Goal: Task Accomplishment & Management: Complete application form

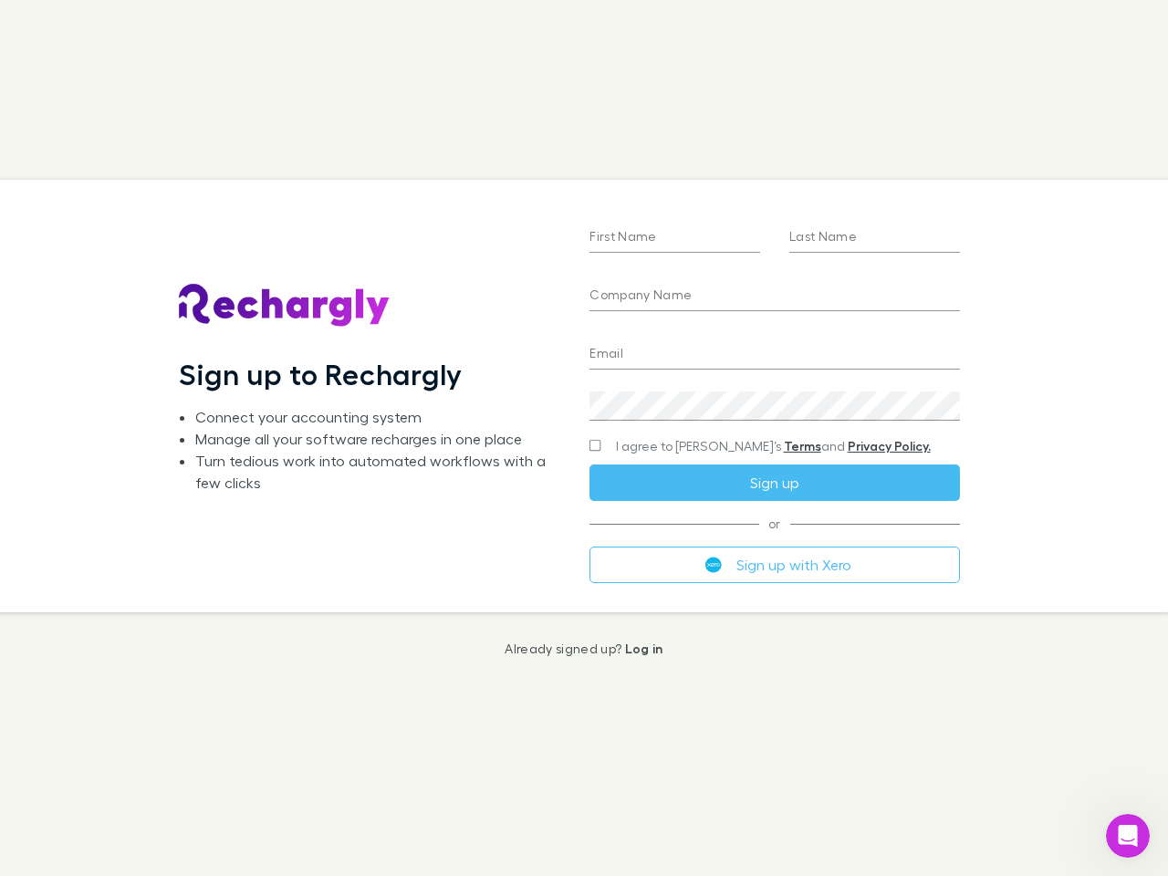
click at [584, 438] on div "First Name Last Name Company Name Email Create a password I agree to Rechargly’…" at bounding box center [774, 396] width 399 height 432
click at [675, 238] on input "First Name" at bounding box center [675, 238] width 171 height 29
click at [874, 238] on input "Last Name" at bounding box center [875, 238] width 171 height 29
click at [774, 297] on input "Company Name" at bounding box center [775, 296] width 370 height 29
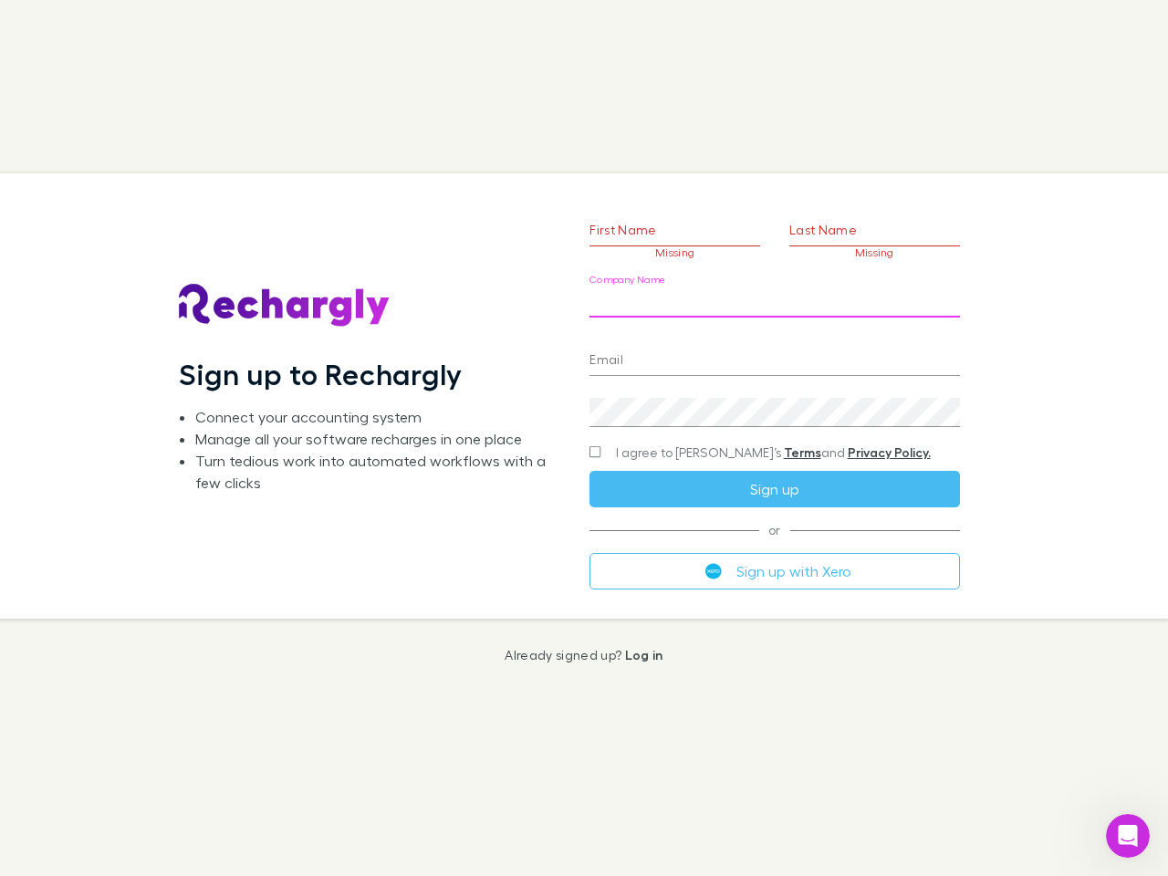
click at [774, 355] on input "Email" at bounding box center [775, 361] width 370 height 29
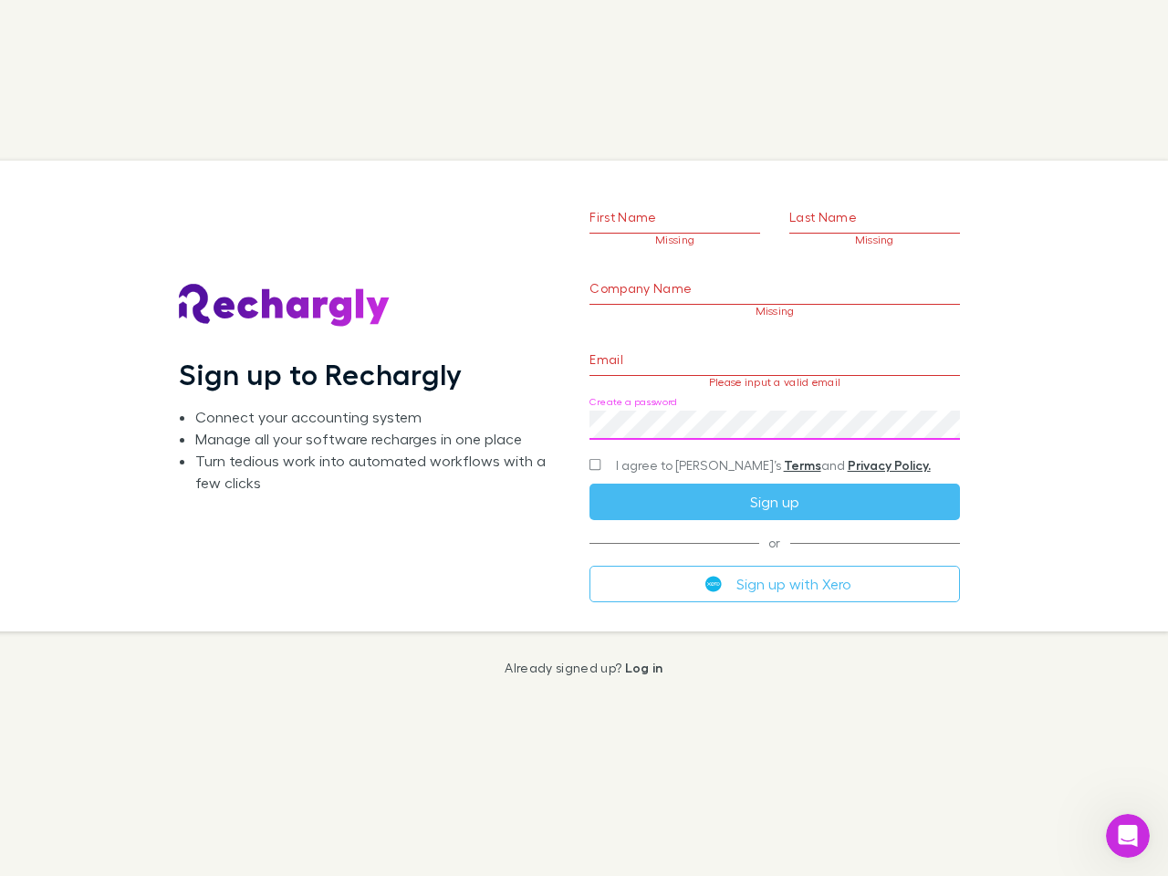
click at [774, 406] on div "Create a password" at bounding box center [775, 418] width 370 height 44
click at [738, 446] on form "First Name Missing Last Name Missing Company Name Missing Email Please input a …" at bounding box center [775, 373] width 370 height 455
click at [774, 476] on div "I agree to [PERSON_NAME]’s Terms and Privacy Policy." at bounding box center [775, 466] width 370 height 22
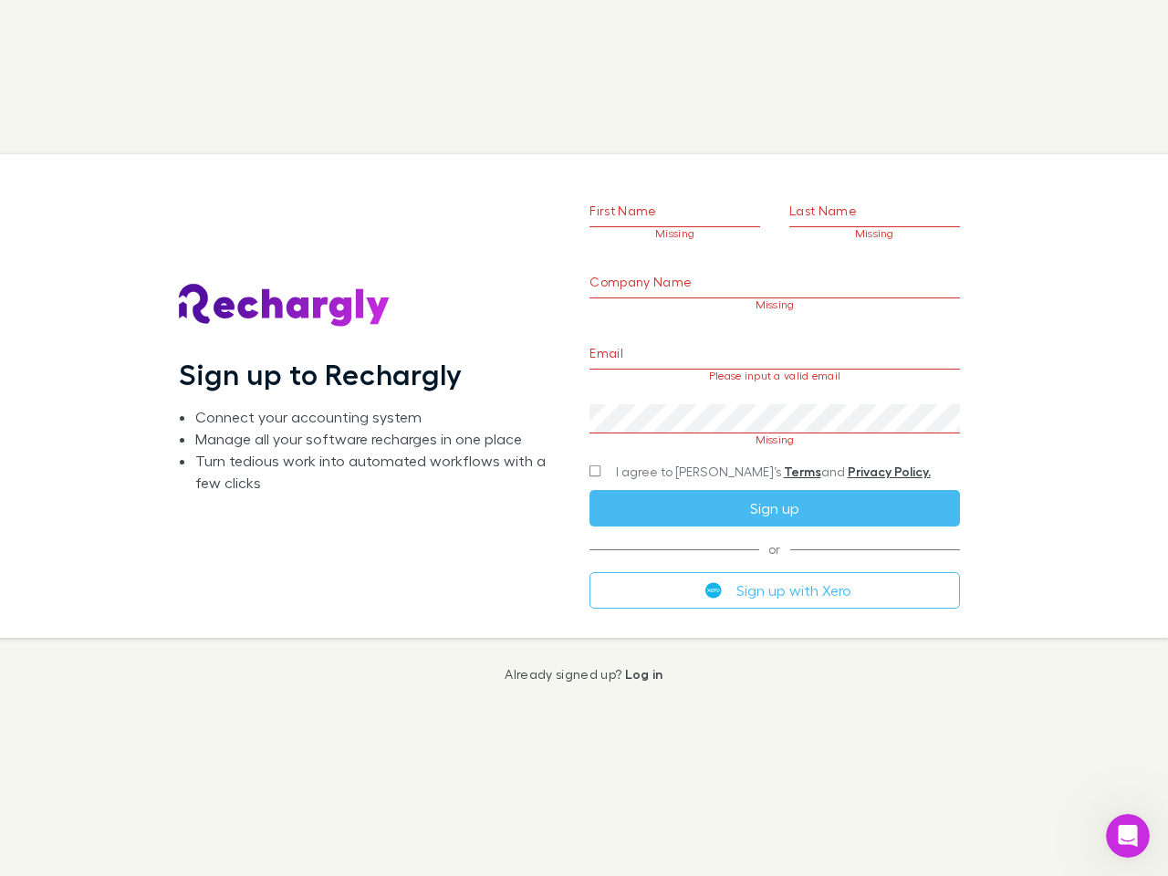
click at [774, 565] on form "First Name Missing Last Name Missing Company Name Missing Email Please input a …" at bounding box center [775, 374] width 370 height 468
